Goal: Find contact information: Find contact information

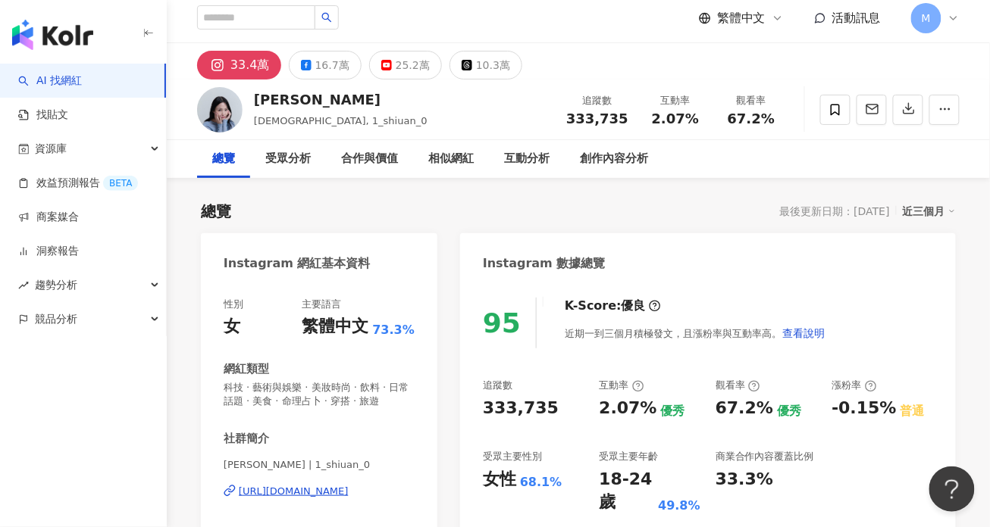
scroll to position [10, 0]
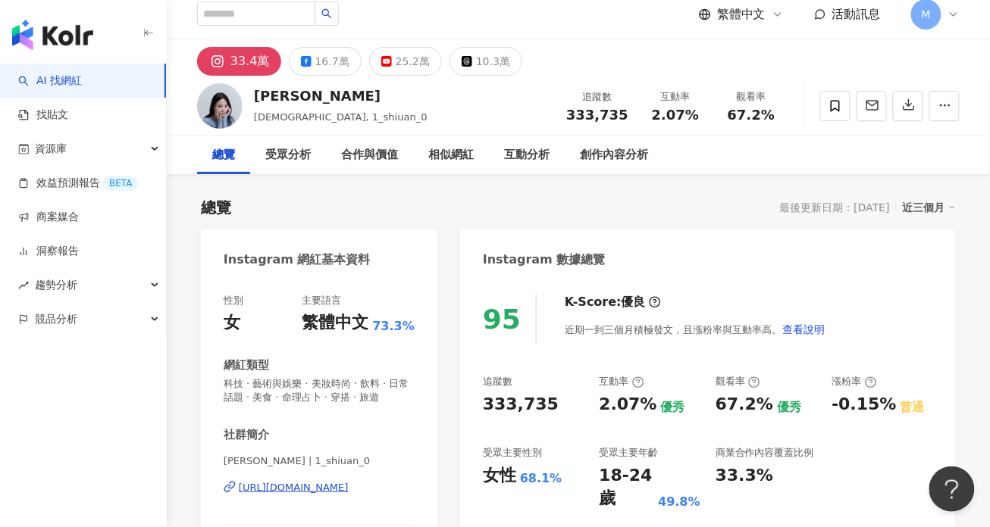
click at [312, 486] on div "[URL][DOMAIN_NAME]" at bounding box center [294, 488] width 110 height 14
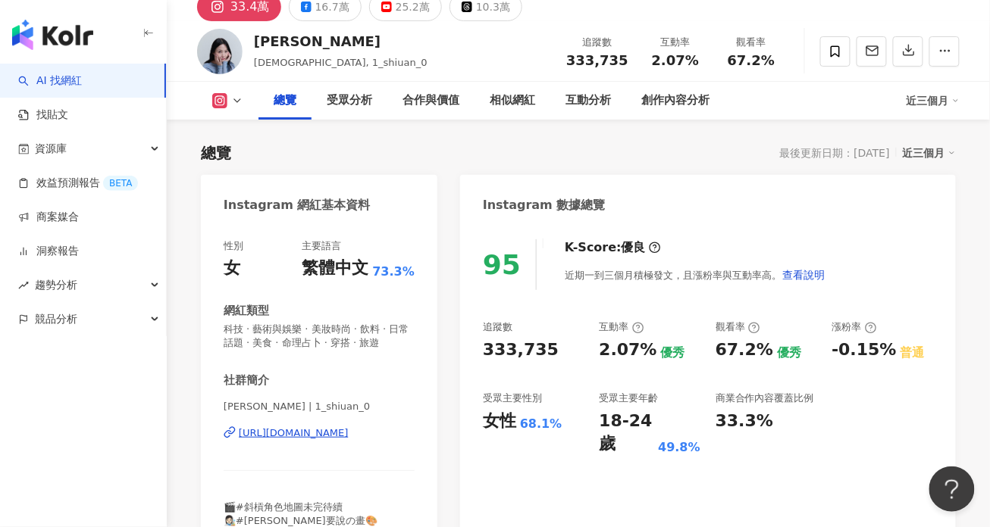
scroll to position [0, 0]
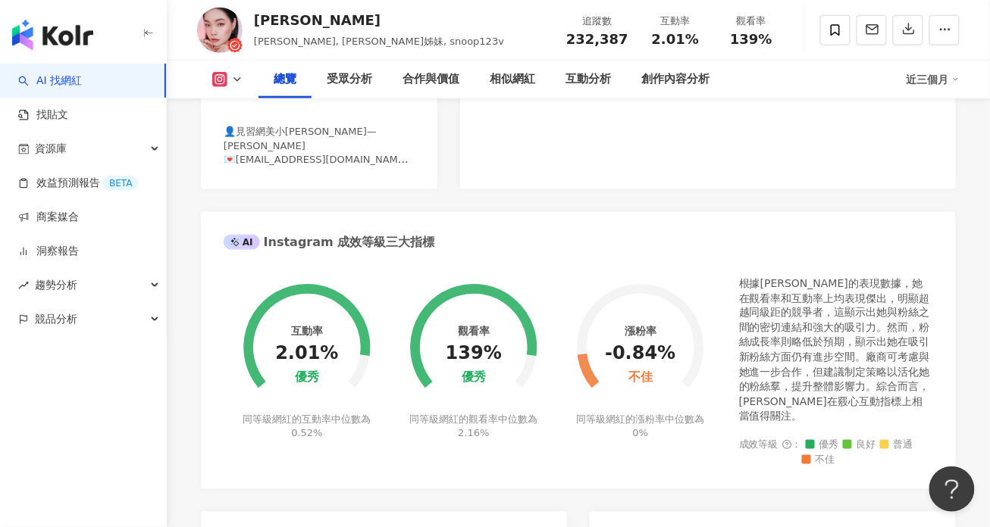
scroll to position [423, 0]
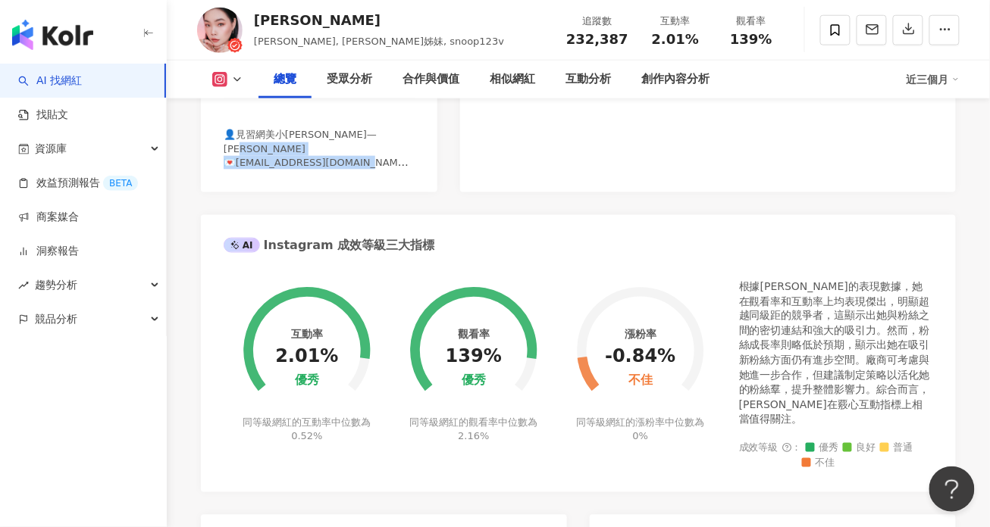
drag, startPoint x: 293, startPoint y: 147, endPoint x: 393, endPoint y: 164, distance: 101.5
click at [393, 164] on div "👤見習網美小吳—yoyo 💌合作邀約snoop123v1207@gmail.com 🎥小吳、這是丹尼、yoyo姊妹" at bounding box center [319, 149] width 191 height 42
drag, startPoint x: 271, startPoint y: 149, endPoint x: 427, endPoint y: 148, distance: 155.3
click at [427, 148] on div "性別 女 主要語言 繁體中文 98.9% 網紅類型 彩妝 · 穿搭 社群簡介 游庭瑄yoyo | snoop123v https://www.instagra…" at bounding box center [319, 29] width 236 height 327
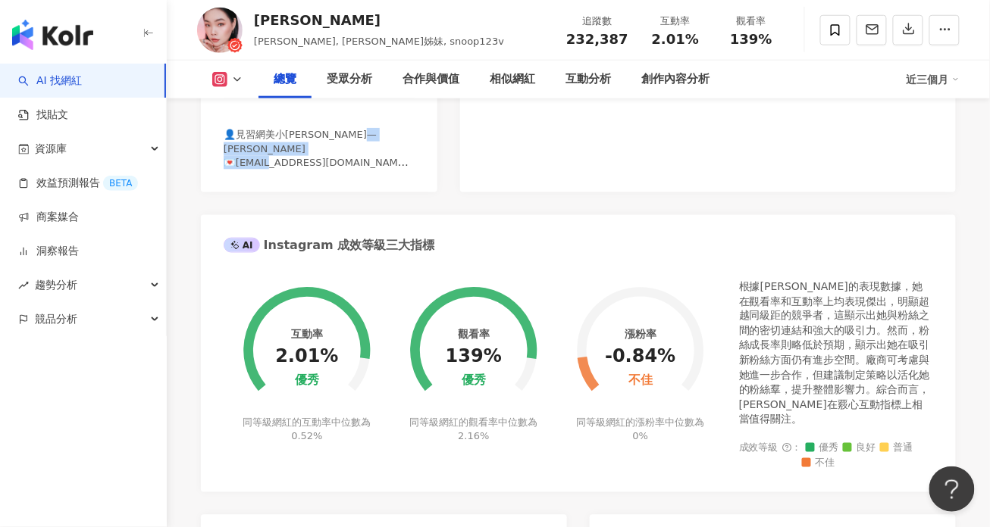
copy span "oop123v1207@gmail.com 🎥"
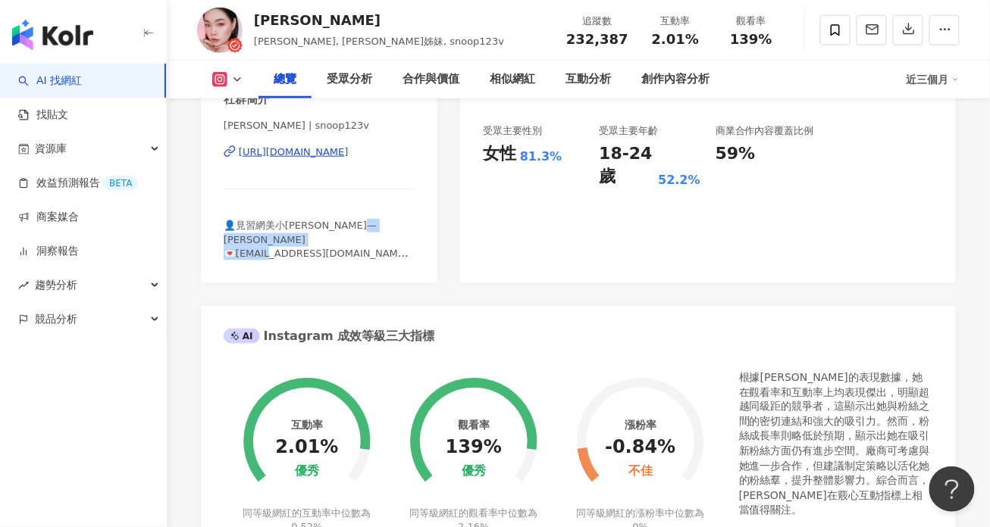
scroll to position [330, 0]
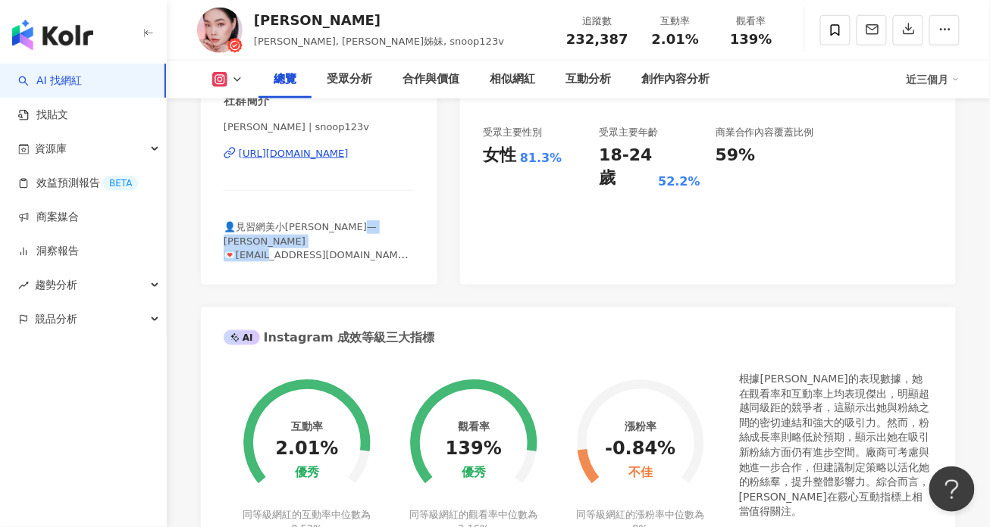
click at [349, 158] on div "https://www.instagram.com/snoop123v/" at bounding box center [294, 154] width 110 height 14
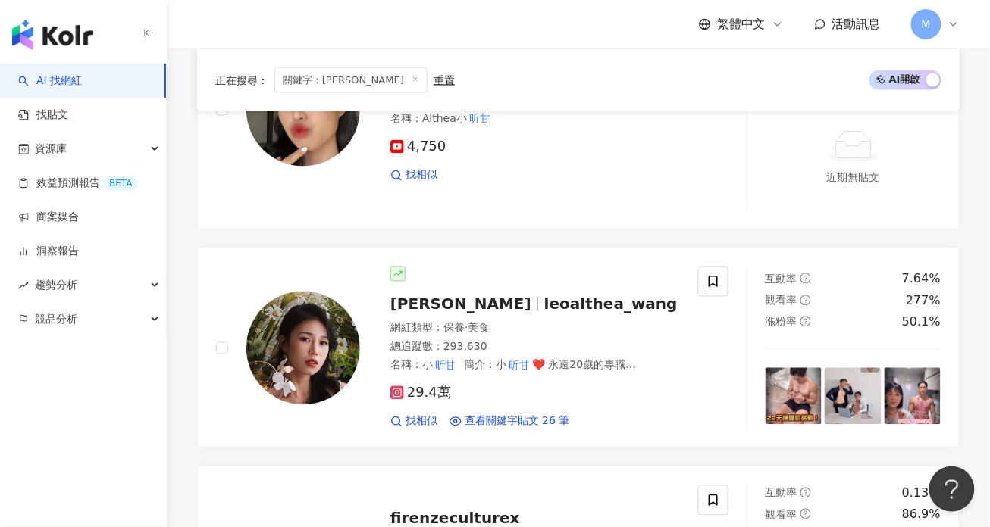
scroll to position [73, 0]
